Goal: Transaction & Acquisition: Purchase product/service

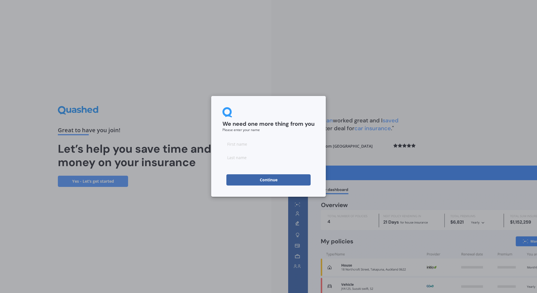
click at [233, 145] on input at bounding box center [269, 144] width 92 height 11
type input "Bronwyn"
type input "Guptill"
click at [262, 180] on button "Continue" at bounding box center [268, 179] width 84 height 11
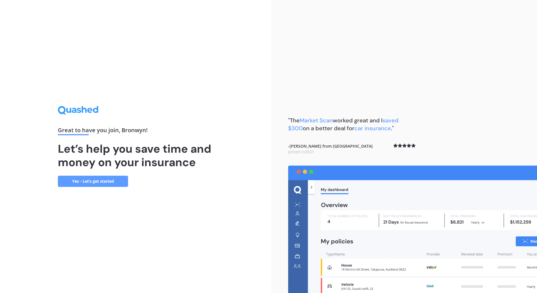
click at [95, 182] on link "Yes - Let’s get started" at bounding box center [93, 181] width 70 height 11
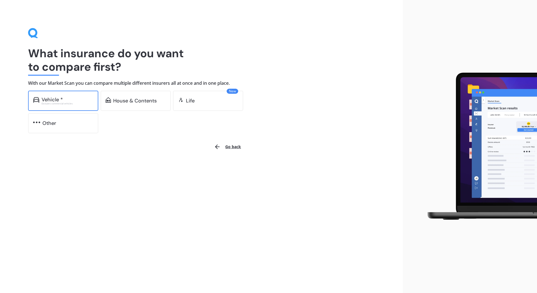
click at [54, 101] on div "Vehicle *" at bounding box center [52, 100] width 21 height 6
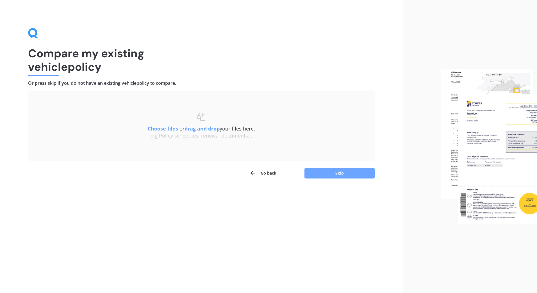
click at [338, 173] on button "Skip" at bounding box center [340, 173] width 70 height 11
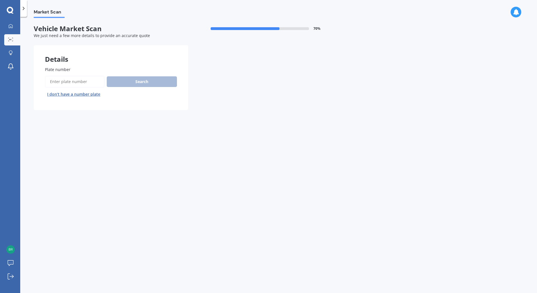
click at [53, 71] on span "Plate number" at bounding box center [58, 69] width 26 height 5
click at [53, 76] on input "Plate number" at bounding box center [75, 82] width 60 height 12
type input "HYA291"
click at [146, 81] on button "Search" at bounding box center [142, 81] width 70 height 11
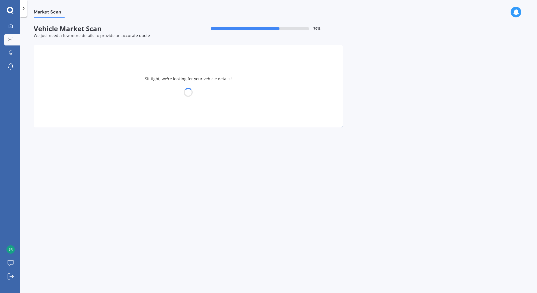
select select "NISSAN"
select select "BLUEBIRD"
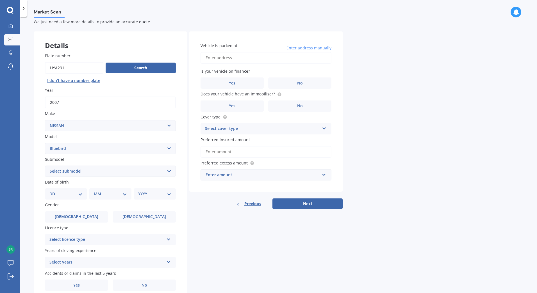
scroll to position [37, 0]
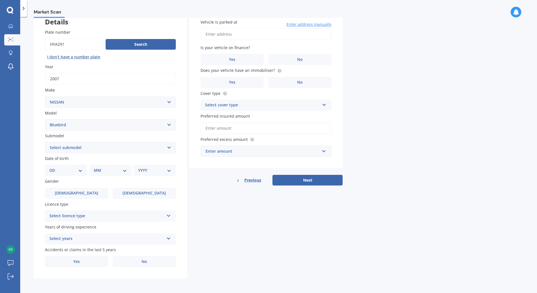
click at [82, 171] on select "DD 01 02 03 04 05 06 07 08 09 10 11 12 13 14 15 16 17 18 19 20 21 22 23 24 25 2…" at bounding box center [65, 170] width 33 height 6
select select "21"
click at [54, 167] on select "DD 01 02 03 04 05 06 07 08 09 10 11 12 13 14 15 16 17 18 19 20 21 22 23 24 25 2…" at bounding box center [65, 170] width 33 height 6
click at [125, 171] on select "MM 01 02 03 04 05 06 07 08 09 10 11 12" at bounding box center [111, 170] width 31 height 6
select select "02"
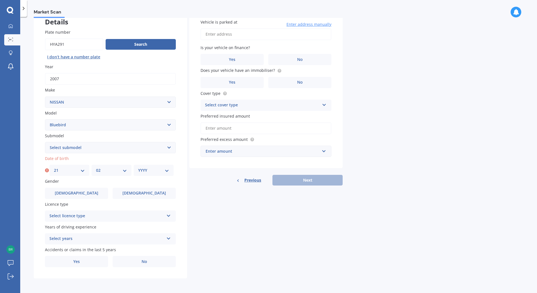
click at [96, 167] on select "MM 01 02 03 04 05 06 07 08 09 10 11 12" at bounding box center [111, 170] width 31 height 6
click at [168, 172] on select "YYYY 2025 2024 2023 2022 2021 2020 2019 2018 2017 2016 2015 2014 2013 2012 2011…" at bounding box center [153, 170] width 31 height 6
select select "1961"
click at [138, 167] on select "YYYY 2025 2024 2023 2022 2021 2020 2019 2018 2017 2016 2015 2014 2013 2012 2011…" at bounding box center [153, 170] width 31 height 6
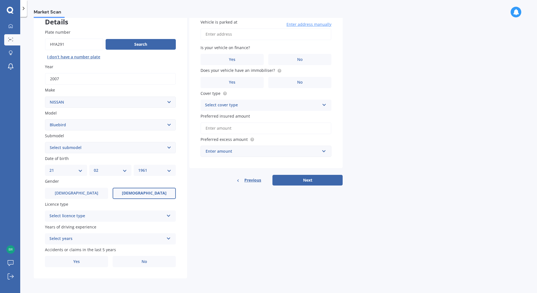
click at [140, 192] on span "Female" at bounding box center [144, 193] width 45 height 5
click at [0, 0] on input "Female" at bounding box center [0, 0] width 0 height 0
click at [168, 215] on icon at bounding box center [168, 215] width 5 height 4
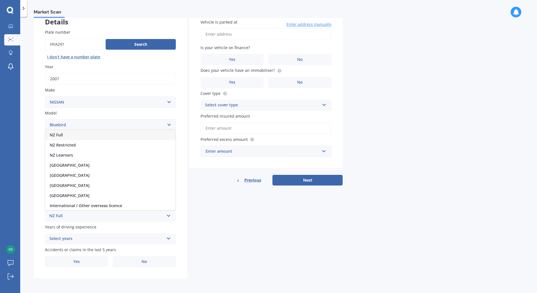
click at [62, 136] on span "NZ Full" at bounding box center [56, 134] width 13 height 5
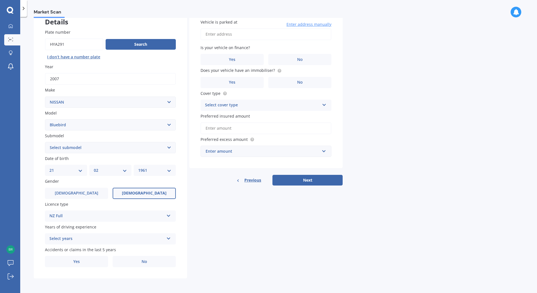
click at [170, 238] on icon at bounding box center [168, 238] width 5 height 4
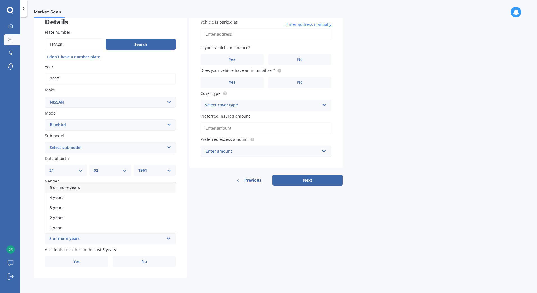
click at [82, 187] on div "5 or more years" at bounding box center [110, 188] width 130 height 10
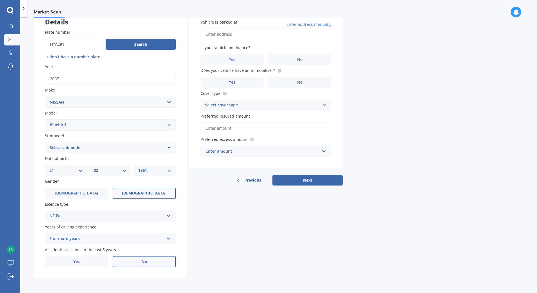
click at [148, 260] on label "No" at bounding box center [144, 261] width 63 height 11
click at [0, 0] on input "No" at bounding box center [0, 0] width 0 height 0
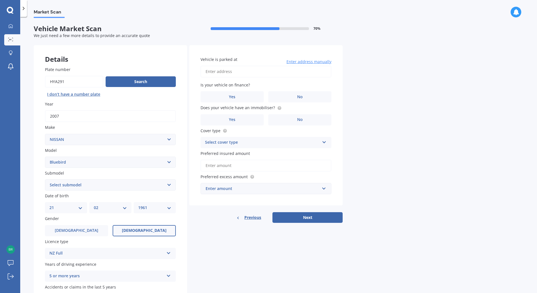
click at [210, 71] on input "Vehicle is parked at" at bounding box center [266, 72] width 131 height 12
type input "201/2 Porowhita Road, Avondale, Auckland 0600"
click at [304, 97] on label "No" at bounding box center [299, 96] width 63 height 11
click at [0, 0] on input "No" at bounding box center [0, 0] width 0 height 0
click at [298, 120] on span "No" at bounding box center [300, 119] width 6 height 5
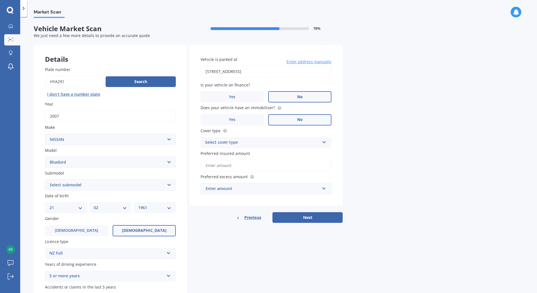
click at [0, 0] on input "No" at bounding box center [0, 0] width 0 height 0
click at [325, 141] on icon at bounding box center [324, 141] width 5 height 4
click at [225, 174] on span "Third Party" at bounding box center [216, 173] width 22 height 5
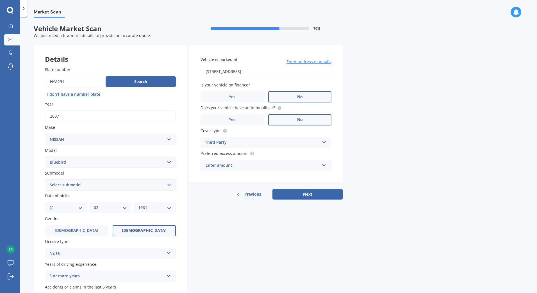
click at [209, 165] on div "Enter amount" at bounding box center [263, 165] width 114 height 6
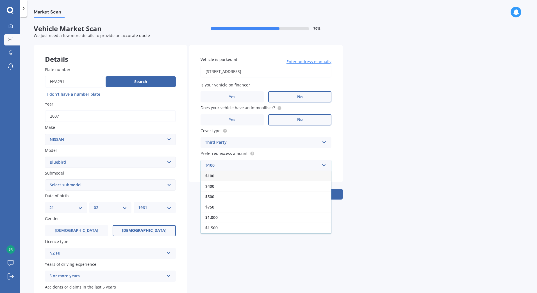
click at [212, 176] on span "$100" at bounding box center [209, 175] width 9 height 5
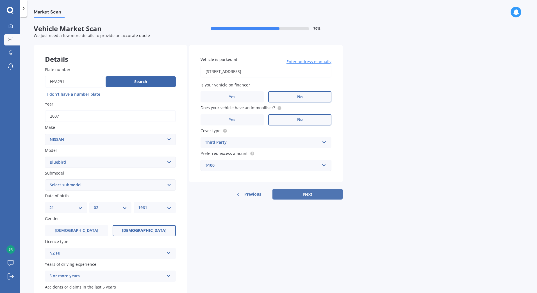
click at [304, 194] on button "Next" at bounding box center [308, 194] width 70 height 11
click at [171, 184] on select "Select submodel (All other) 1.8 2 ARX Attessa SSS Diesel SSS" at bounding box center [110, 185] width 131 height 11
click at [170, 184] on select "Select submodel (All other) 1.8 2 ARX Attessa SSS Diesel SSS" at bounding box center [110, 185] width 131 height 11
click at [54, 185] on select "Select submodel (All other) 1.8 2 ARX Attessa SSS Diesel SSS" at bounding box center [110, 185] width 131 height 11
click at [55, 185] on select "Select submodel (All other) 1.8 2 ARX Attessa SSS Diesel SSS" at bounding box center [110, 185] width 131 height 11
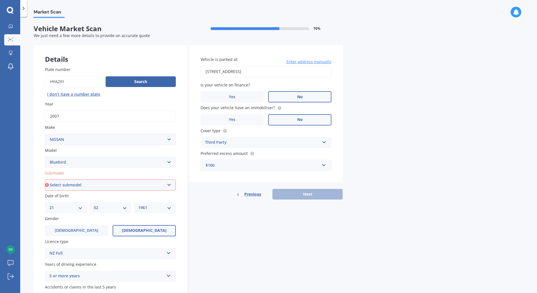
select select "SSS"
click at [45, 180] on select "Select submodel (All other) 1.8 2 ARX Attessa SSS Diesel SSS" at bounding box center [110, 185] width 131 height 11
click at [170, 185] on select "Select submodel (All other) 1.8 2 ARX Attessa SSS Diesel SSS" at bounding box center [110, 185] width 131 height 11
click at [243, 258] on div "Details Plate number Search I don’t have a number plate Year 2007 Make Select m…" at bounding box center [188, 180] width 309 height 271
click at [314, 196] on button "Next" at bounding box center [308, 194] width 70 height 11
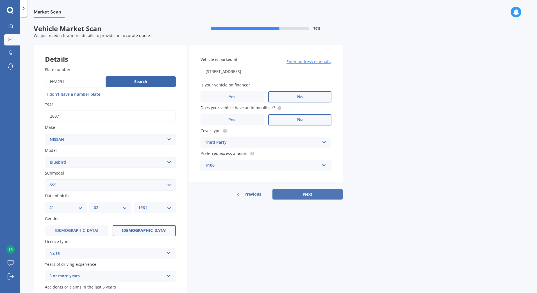
select select "21"
select select "02"
select select "1961"
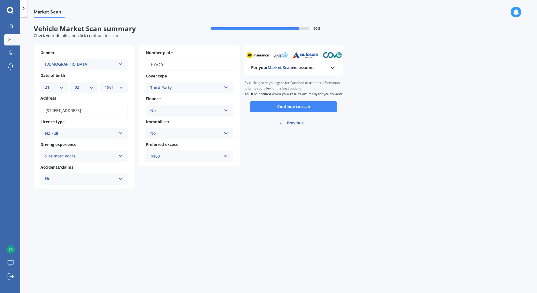
click at [332, 68] on polyline at bounding box center [332, 68] width 3 height 2
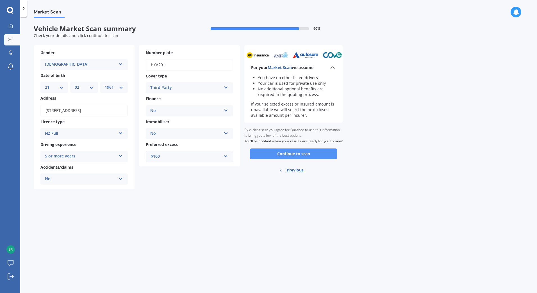
click at [300, 157] on button "Continue to scan" at bounding box center [293, 154] width 87 height 11
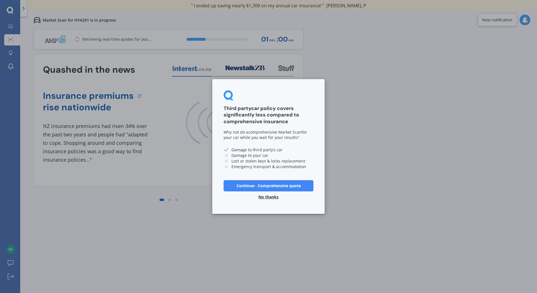
click at [266, 198] on button "No thanks" at bounding box center [268, 197] width 27 height 11
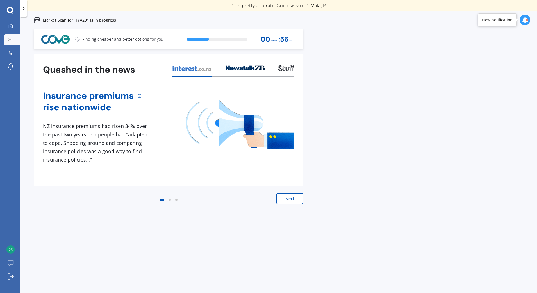
click at [287, 198] on button "Next" at bounding box center [289, 198] width 27 height 11
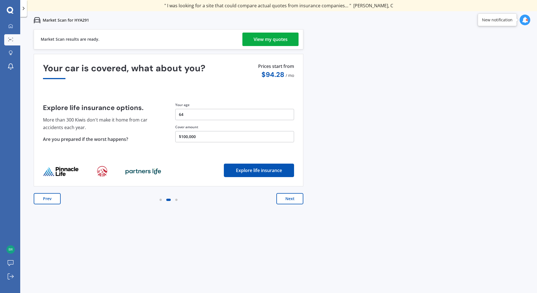
click at [273, 40] on div "View my quotes" at bounding box center [271, 39] width 34 height 13
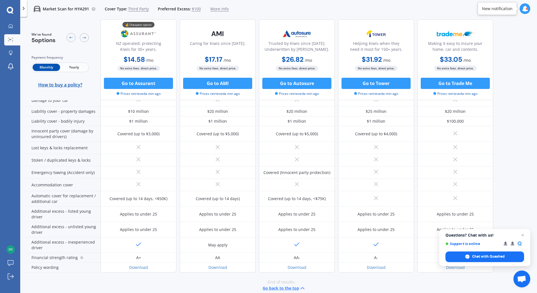
scroll to position [77, 0]
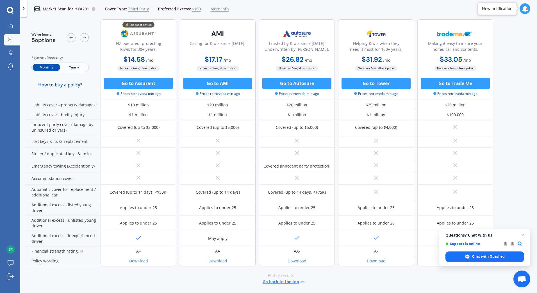
click at [215, 8] on span "More info" at bounding box center [219, 9] width 18 height 6
